Goal: Information Seeking & Learning: Learn about a topic

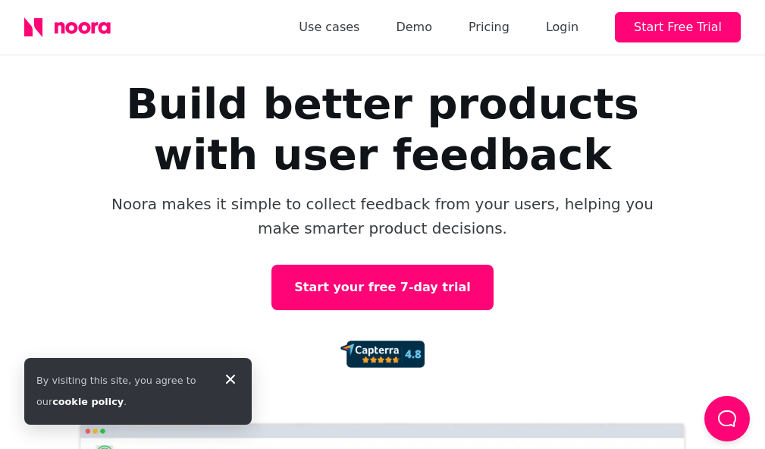
scroll to position [76, 0]
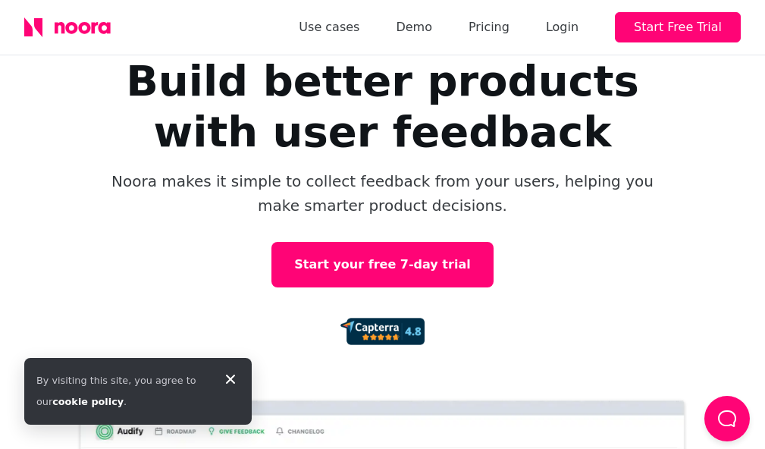
click at [225, 376] on icon at bounding box center [230, 379] width 18 height 18
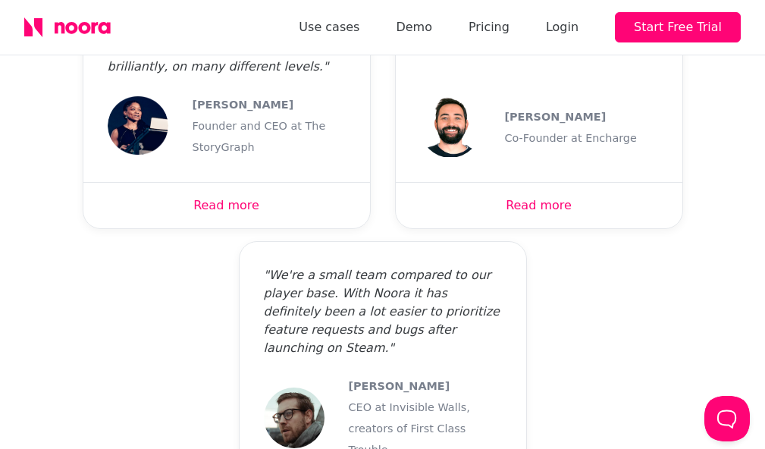
scroll to position [4397, 0]
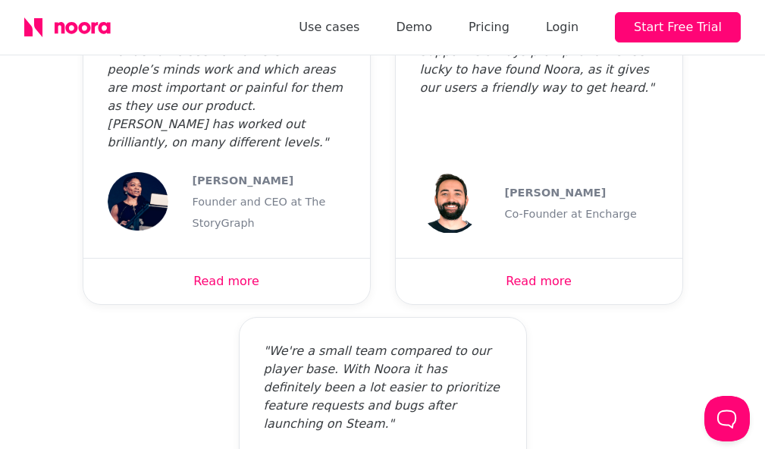
drag, startPoint x: 368, startPoint y: 280, endPoint x: 344, endPoint y: 265, distance: 28.2
copy div "[PERSON_NAME] CEO"
click at [184, 262] on div "" What we particularly love to see is when the users develop ideas amongst them…" at bounding box center [382, 276] width 741 height 675
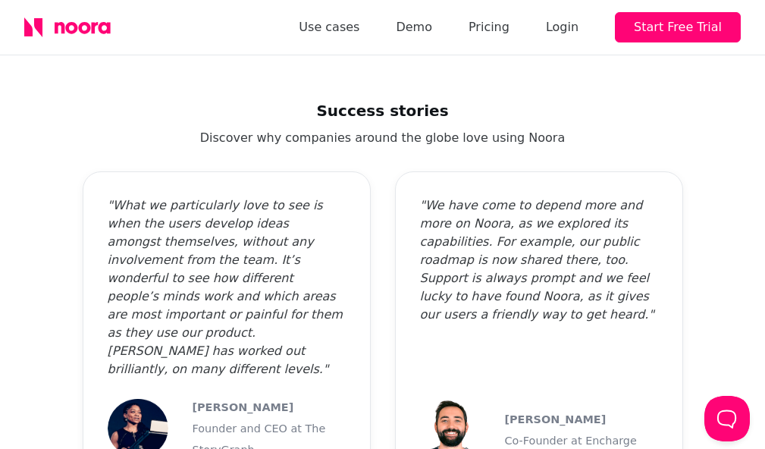
scroll to position [4170, 0]
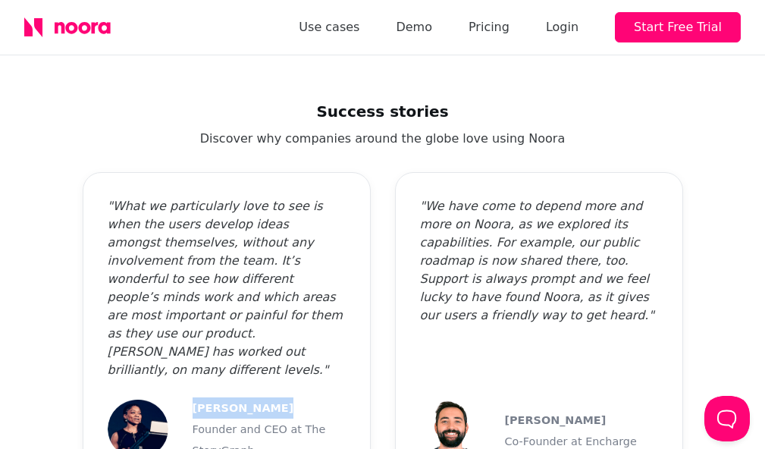
drag, startPoint x: 190, startPoint y: 224, endPoint x: 304, endPoint y: 227, distance: 113.8
click at [304, 397] on div "[PERSON_NAME] Founder and CEO at The StoryGraph" at bounding box center [227, 429] width 238 height 64
copy font "[PERSON_NAME]"
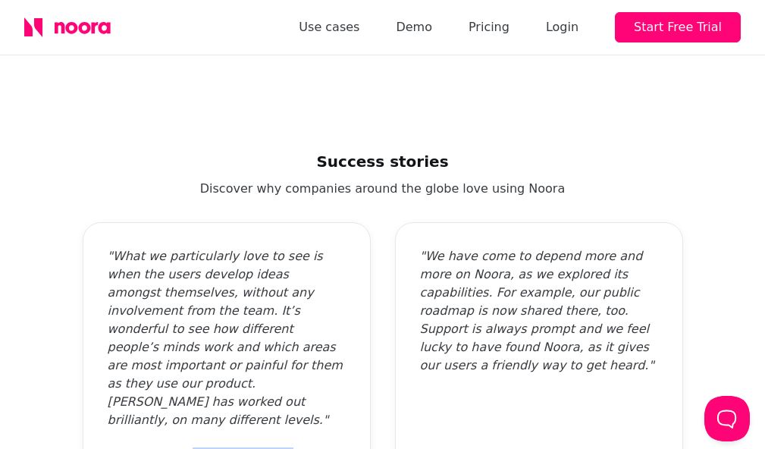
scroll to position [4094, 0]
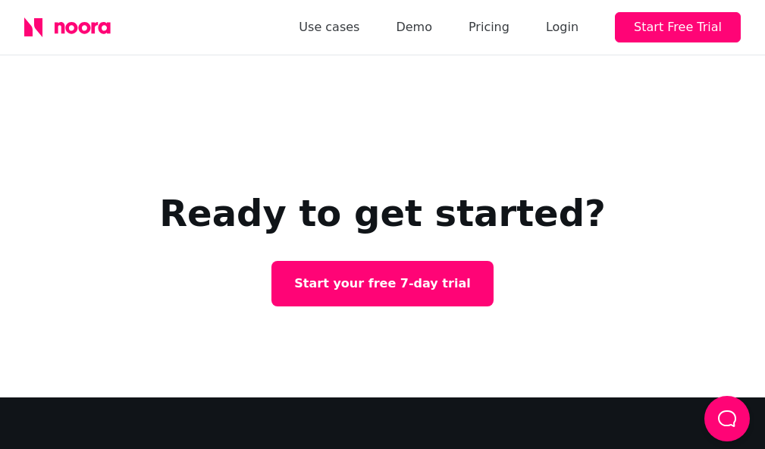
scroll to position [2499, 0]
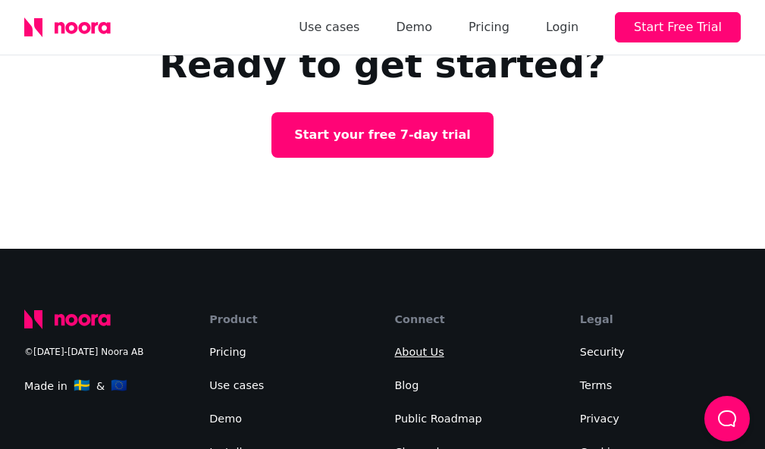
click at [420, 346] on link "About Us" at bounding box center [419, 352] width 49 height 12
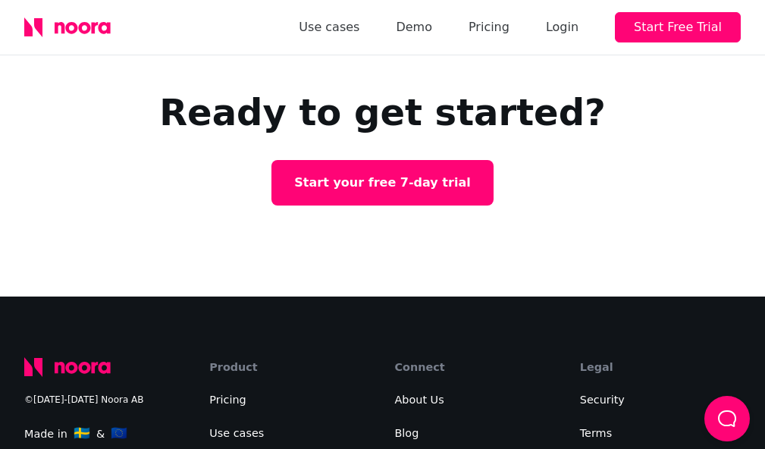
scroll to position [1223, 0]
